Goal: Information Seeking & Learning: Learn about a topic

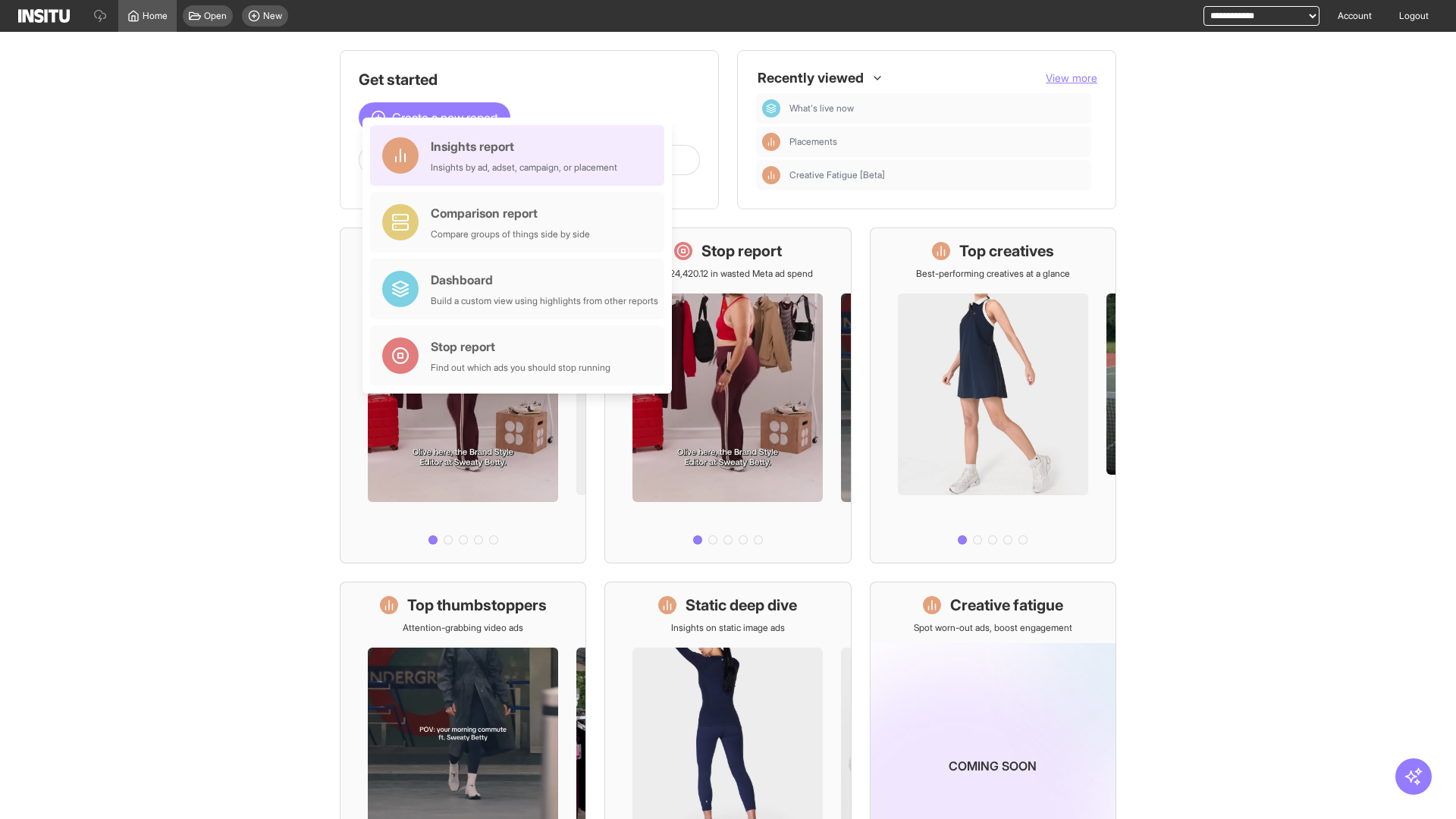
click at [521, 155] on div "Insights report Insights by ad, adset, campaign, or placement" at bounding box center [524, 155] width 186 height 37
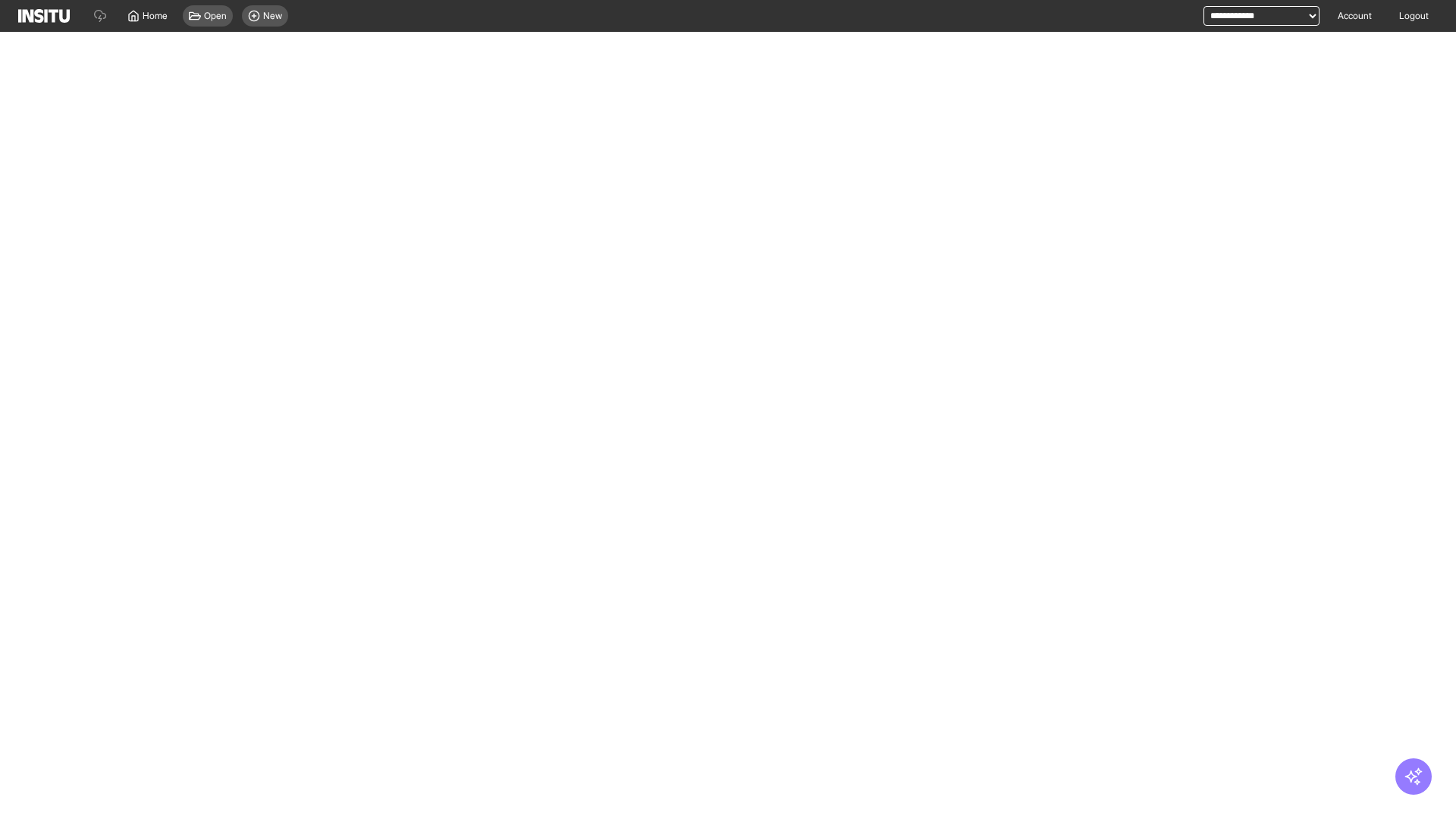
select select "**"
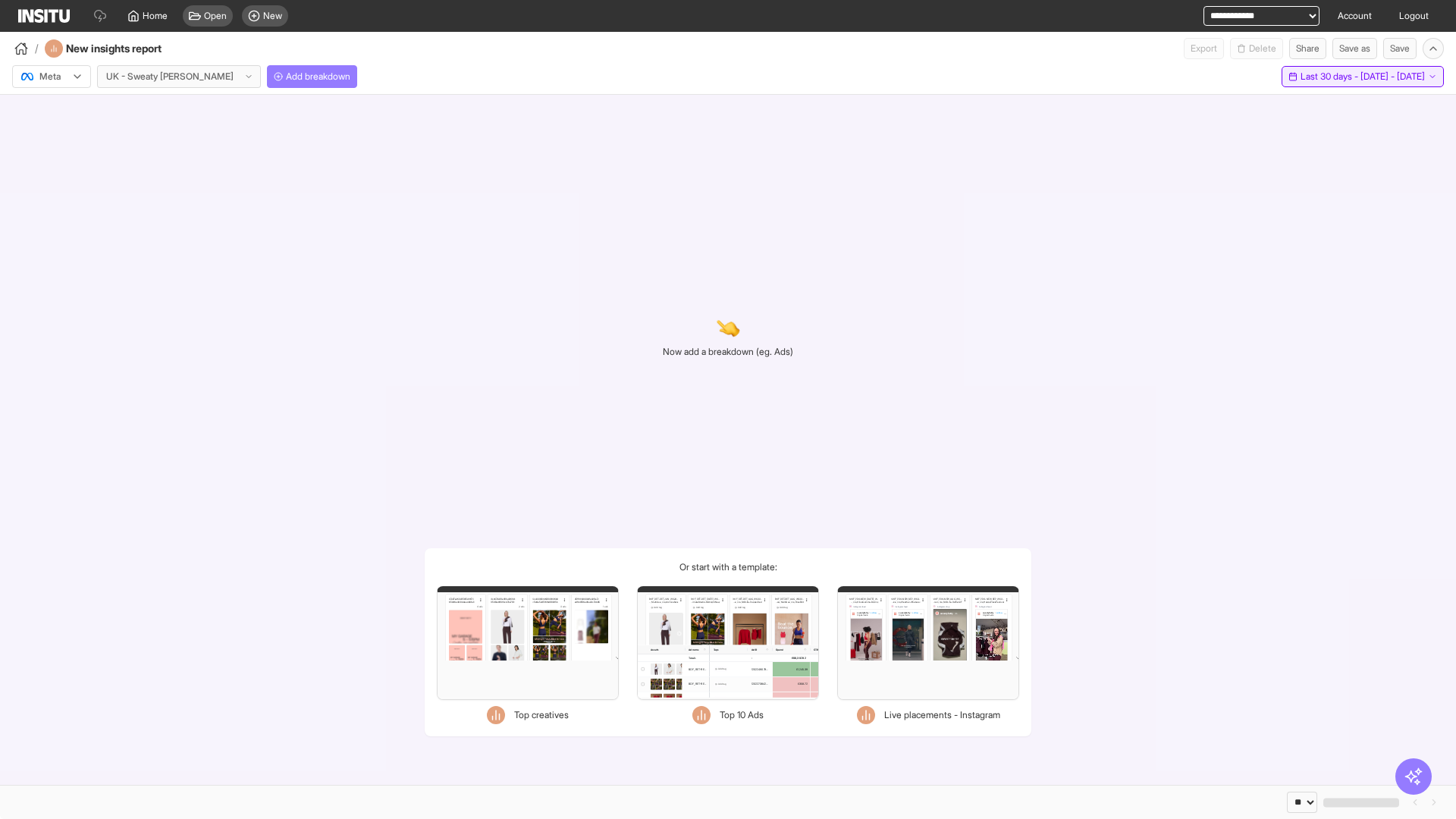
click at [1333, 77] on span "Last 30 days - [DATE] - [DATE]" at bounding box center [1362, 76] width 124 height 13
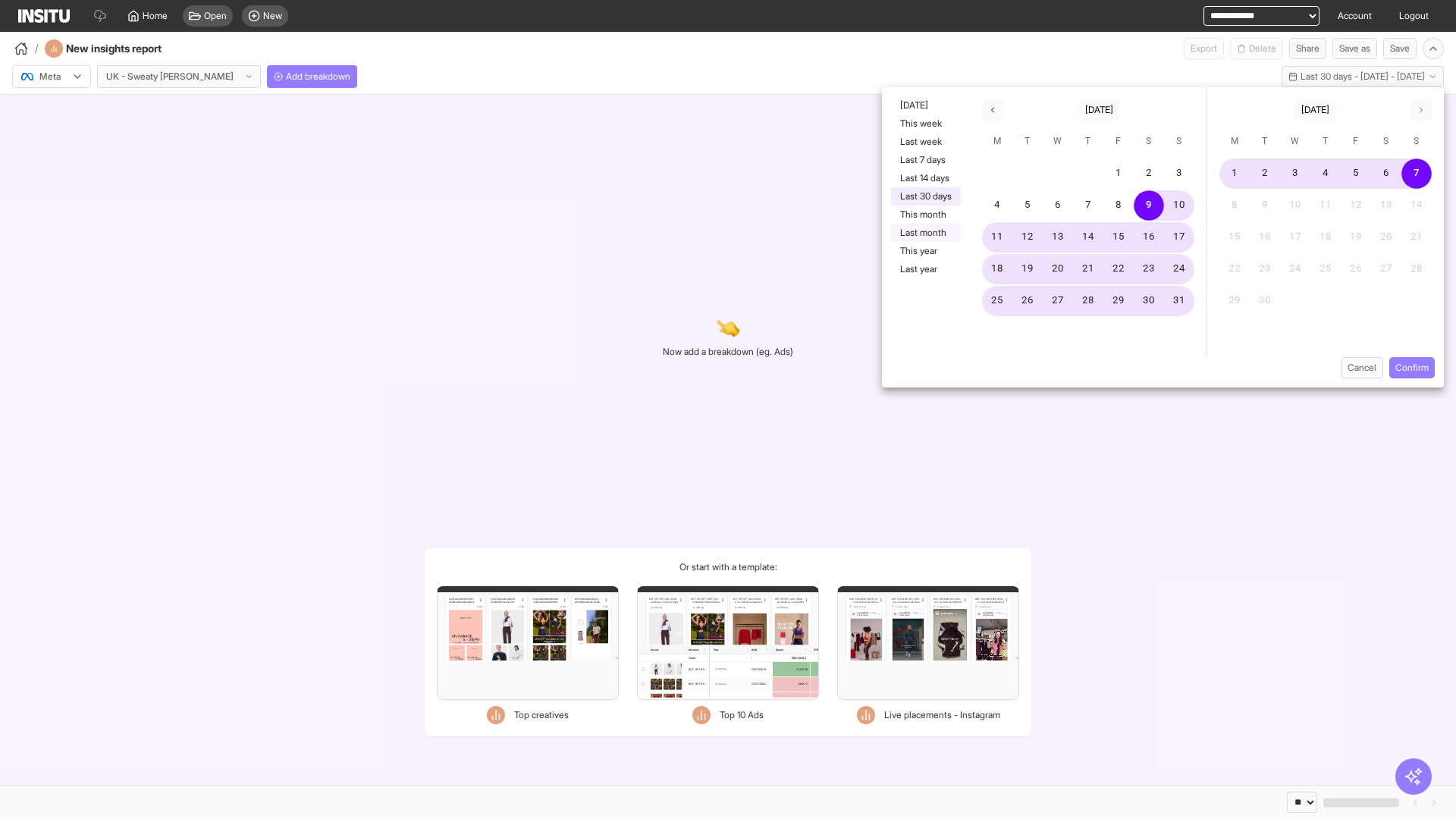
click at [924, 233] on button "Last month" at bounding box center [926, 233] width 70 height 18
